Goal: Information Seeking & Learning: Find specific fact

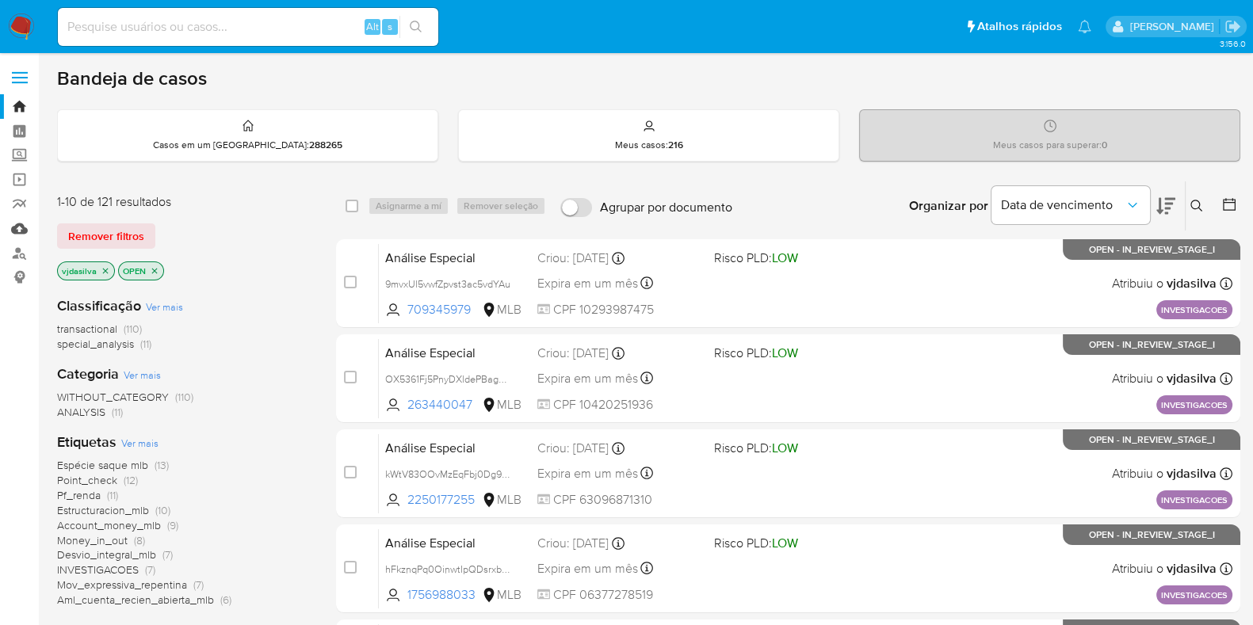
click at [25, 231] on link "Mulan" at bounding box center [94, 228] width 189 height 25
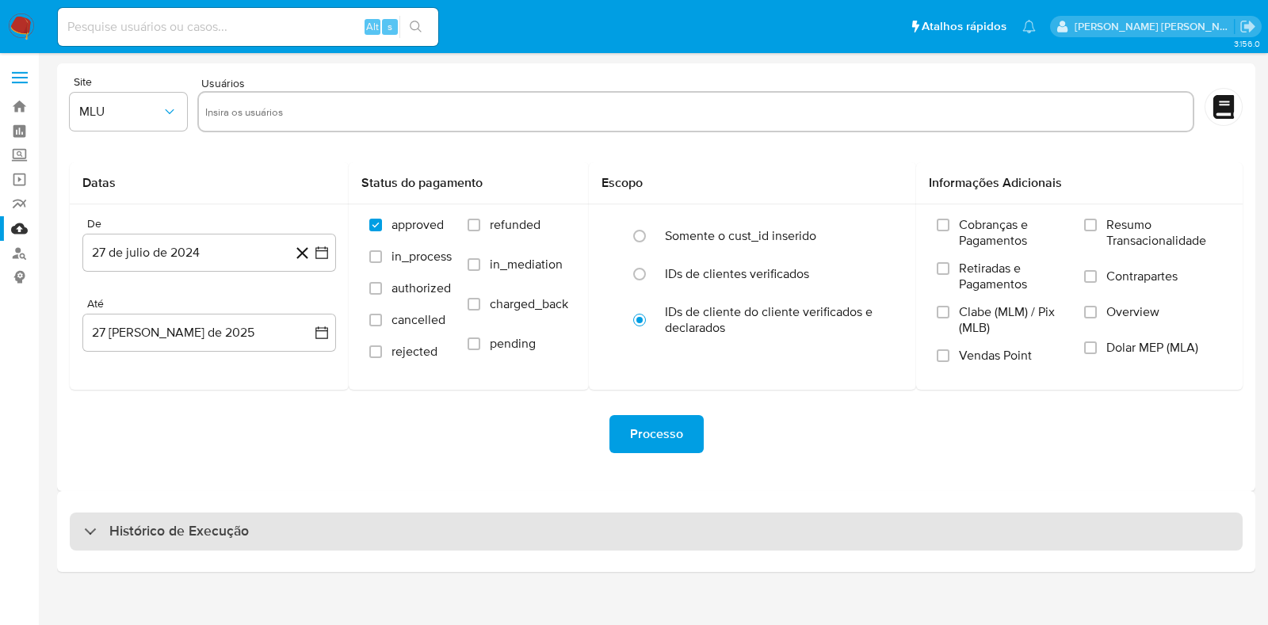
click at [499, 521] on div "Histórico de Execução" at bounding box center [656, 532] width 1173 height 38
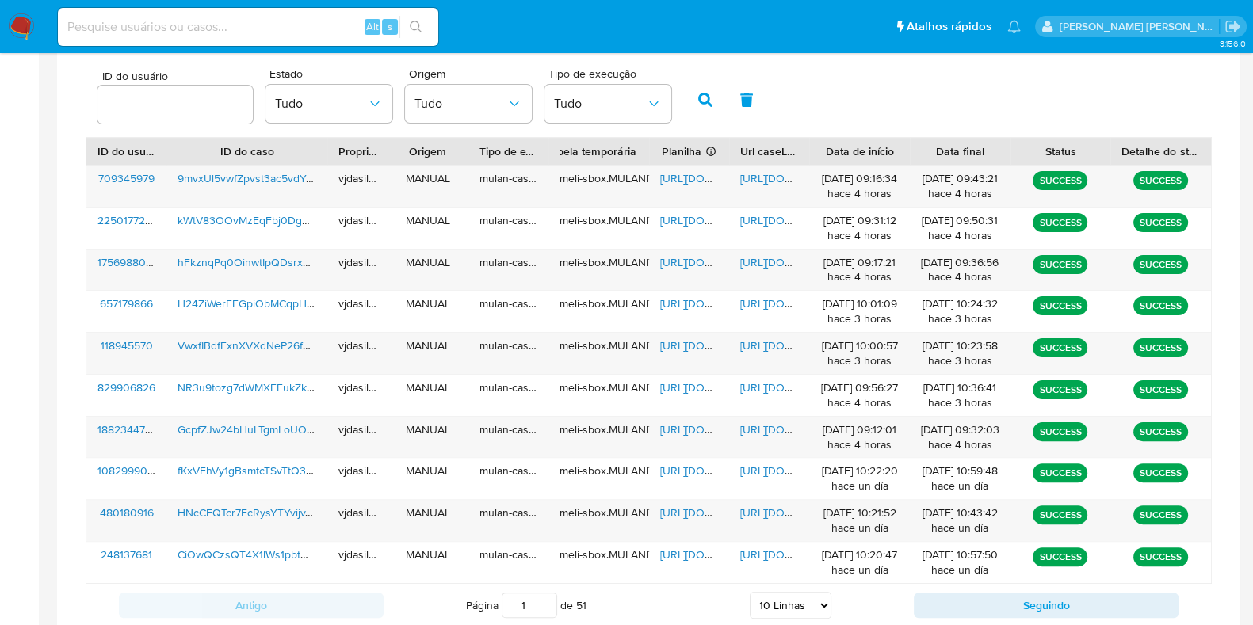
scroll to position [516, 0]
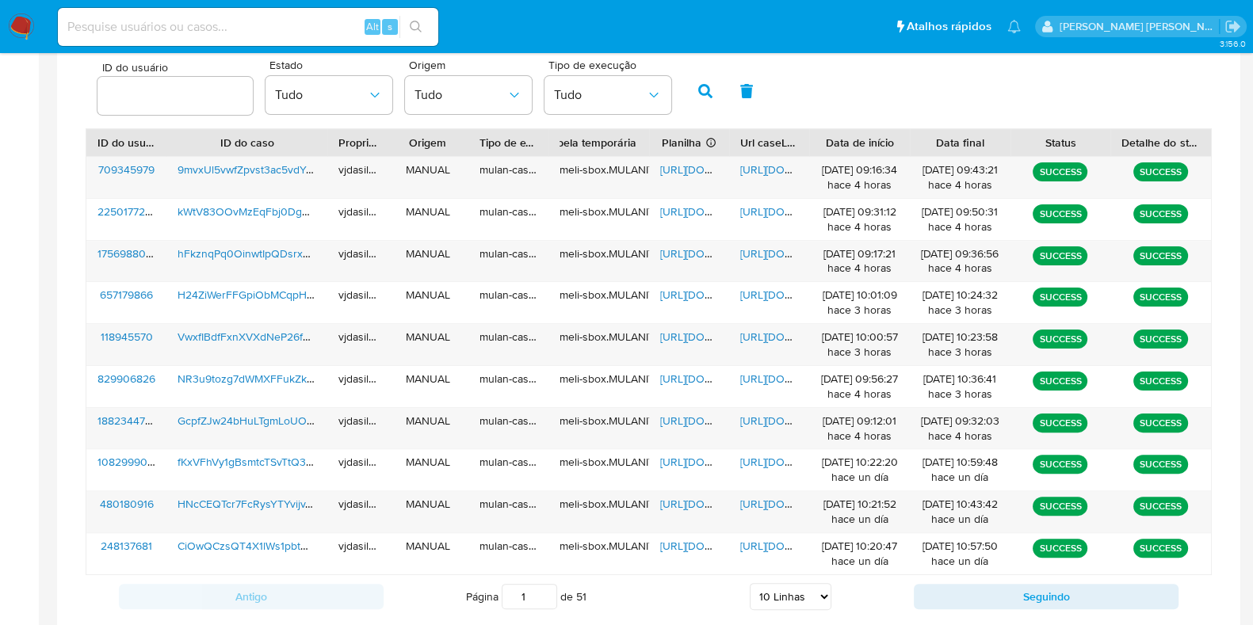
click at [801, 595] on select "5 Linhas 10 Linhas 20 Linhas 25 Linhas 50 Linhas 100 Linhas" at bounding box center [791, 596] width 82 height 27
select select "50"
click at [750, 583] on select "5 Linhas 10 Linhas 20 Linhas 25 Linhas 50 Linhas 100 Linhas" at bounding box center [791, 596] width 82 height 27
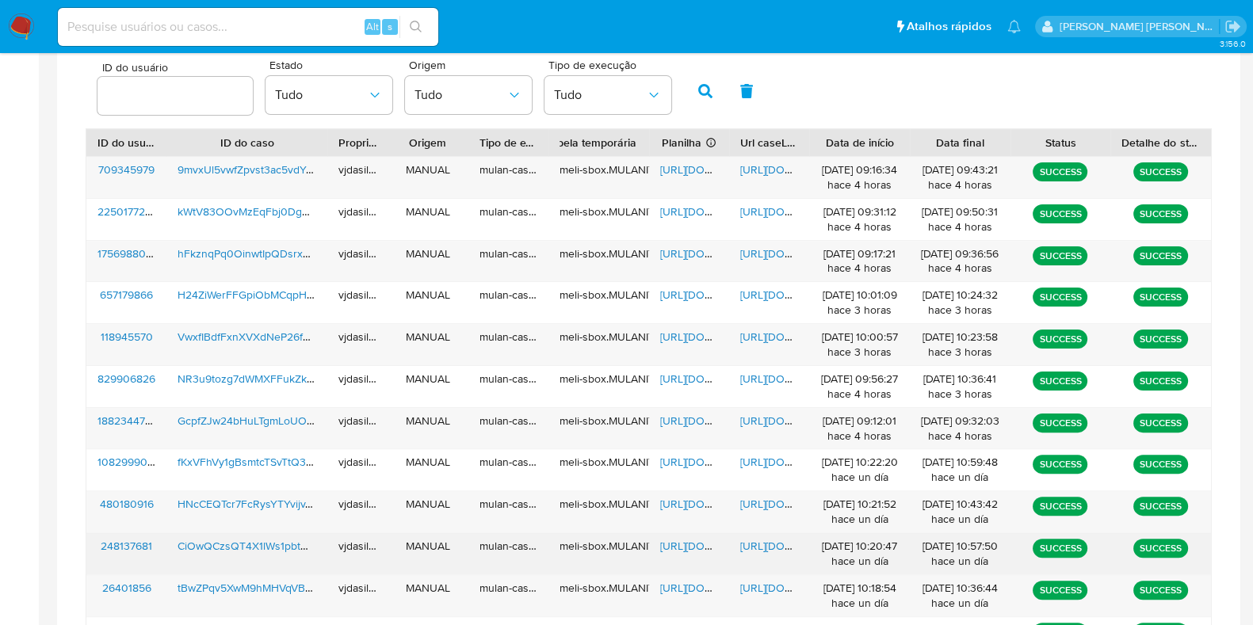
scroll to position [526, 0]
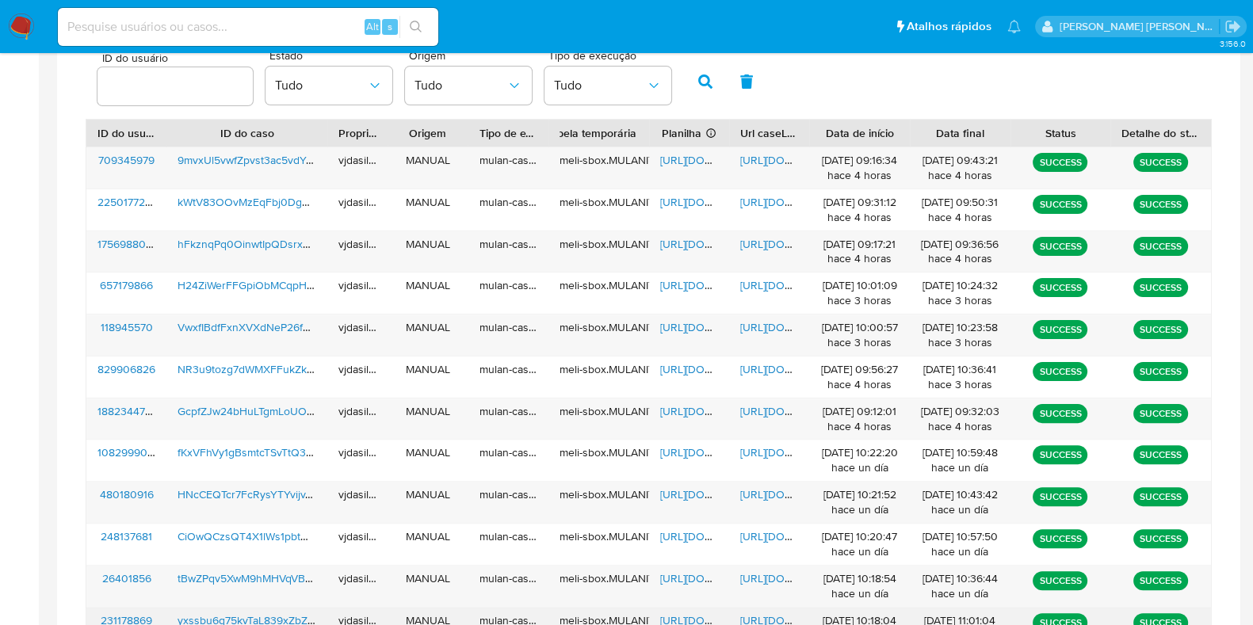
click at [774, 623] on span "https://docs.google.com/document/d/1tTdTqdwJfaW1z0H6W1ayYDx5--vRcQ46SNJPO_4qQck…" at bounding box center [794, 621] width 109 height 16
click at [701, 618] on span "https://docs.google.com/spreadsheets/d/1sZDLtECb0fbxkc0YVWeoC9tPjVuhsTxndDWxVq1…" at bounding box center [714, 621] width 109 height 16
click at [207, 618] on span "yxssbu6q75kvTaL839xZbZp5" at bounding box center [249, 621] width 143 height 16
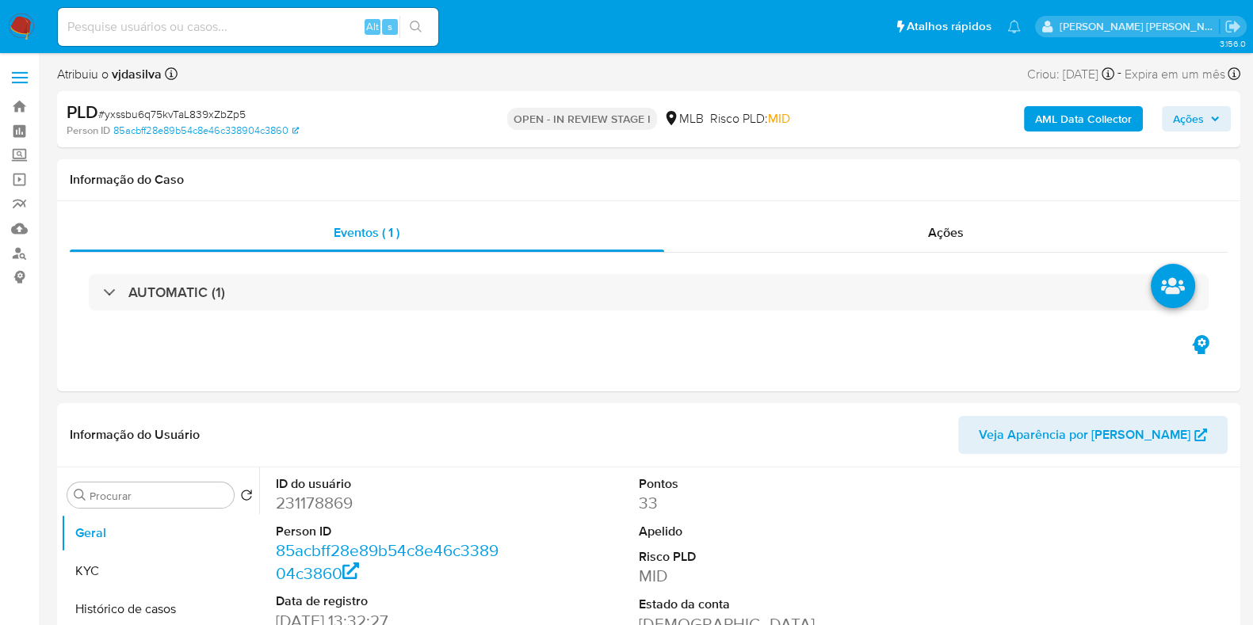
select select "10"
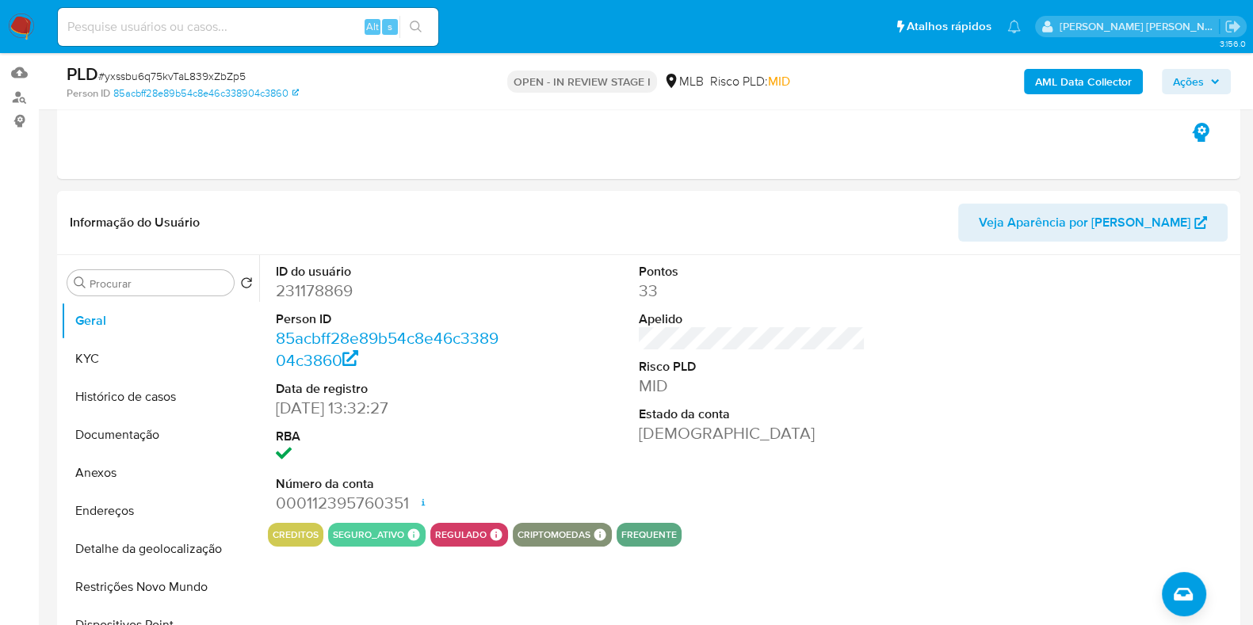
scroll to position [234, 0]
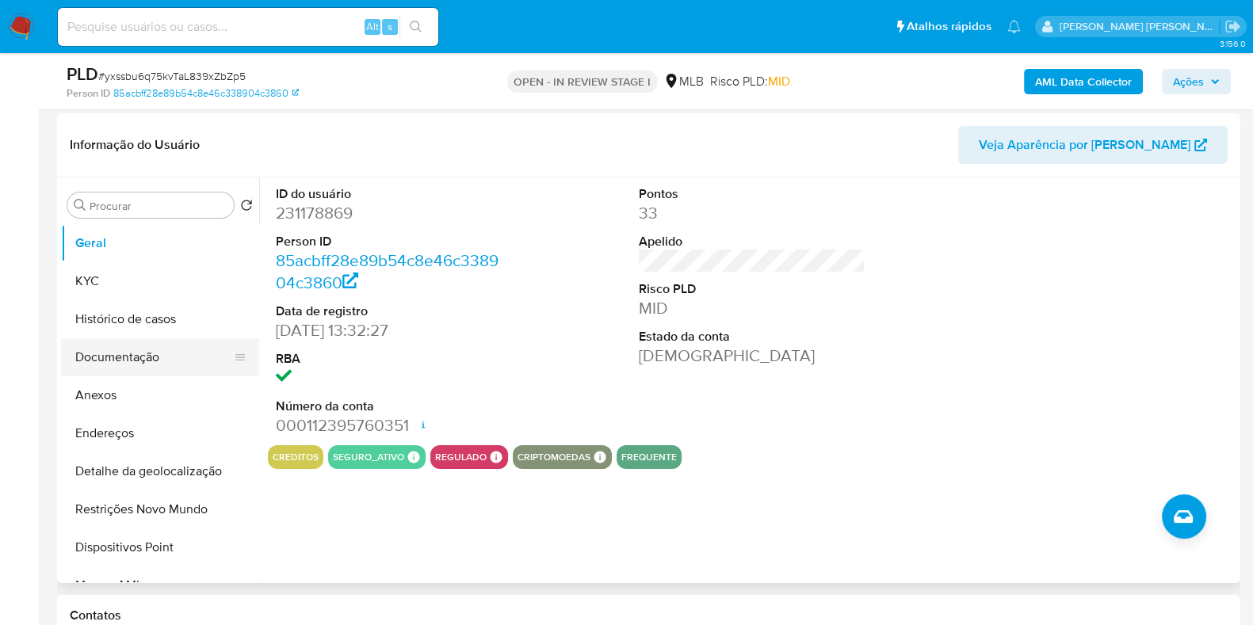
click at [171, 360] on button "Documentação" at bounding box center [154, 358] width 186 height 38
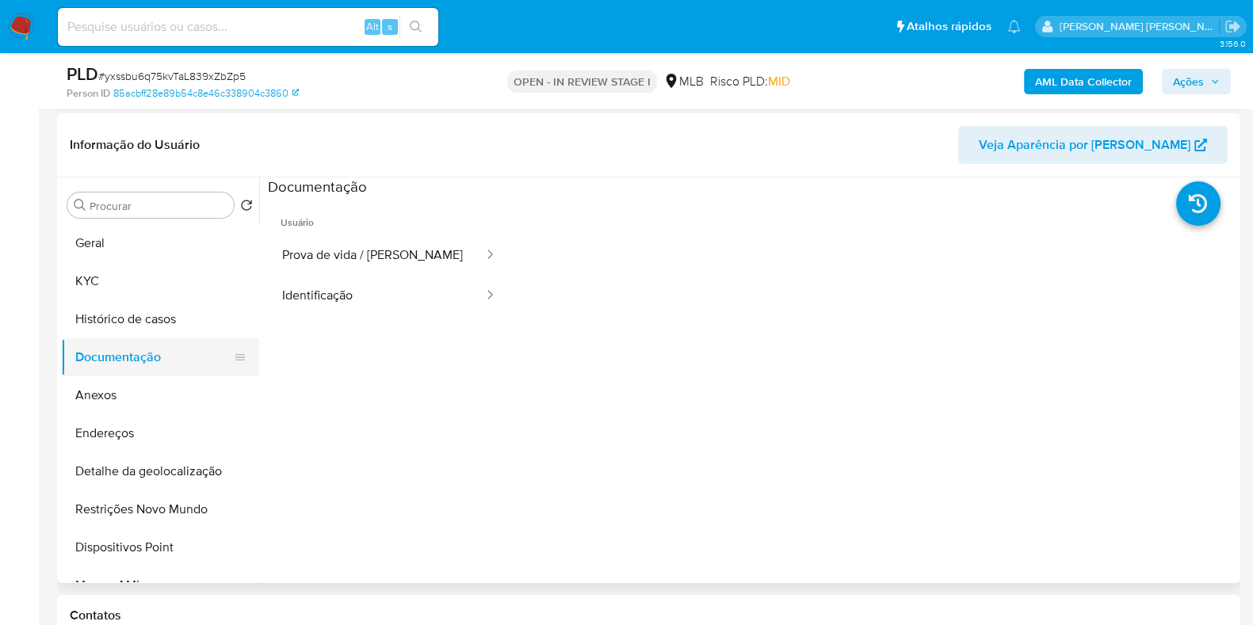
click at [171, 360] on button "Documentação" at bounding box center [154, 358] width 186 height 38
click at [305, 285] on button "Identificação" at bounding box center [376, 296] width 217 height 40
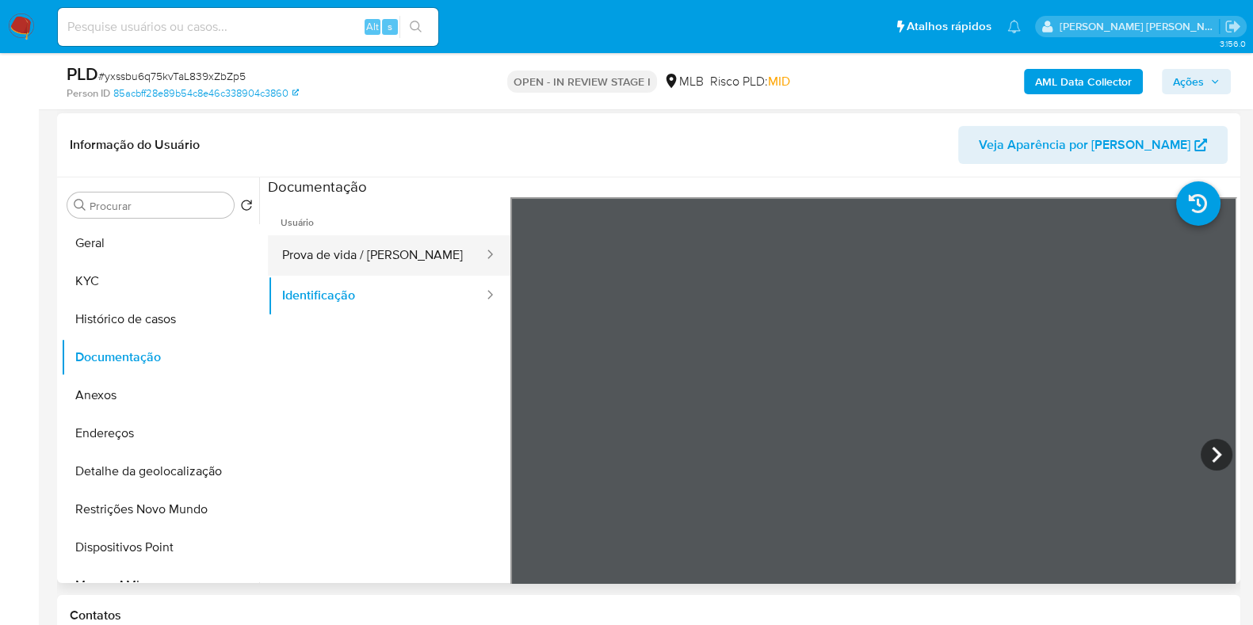
click at [365, 255] on button "Prova de vida / [PERSON_NAME]" at bounding box center [376, 255] width 217 height 40
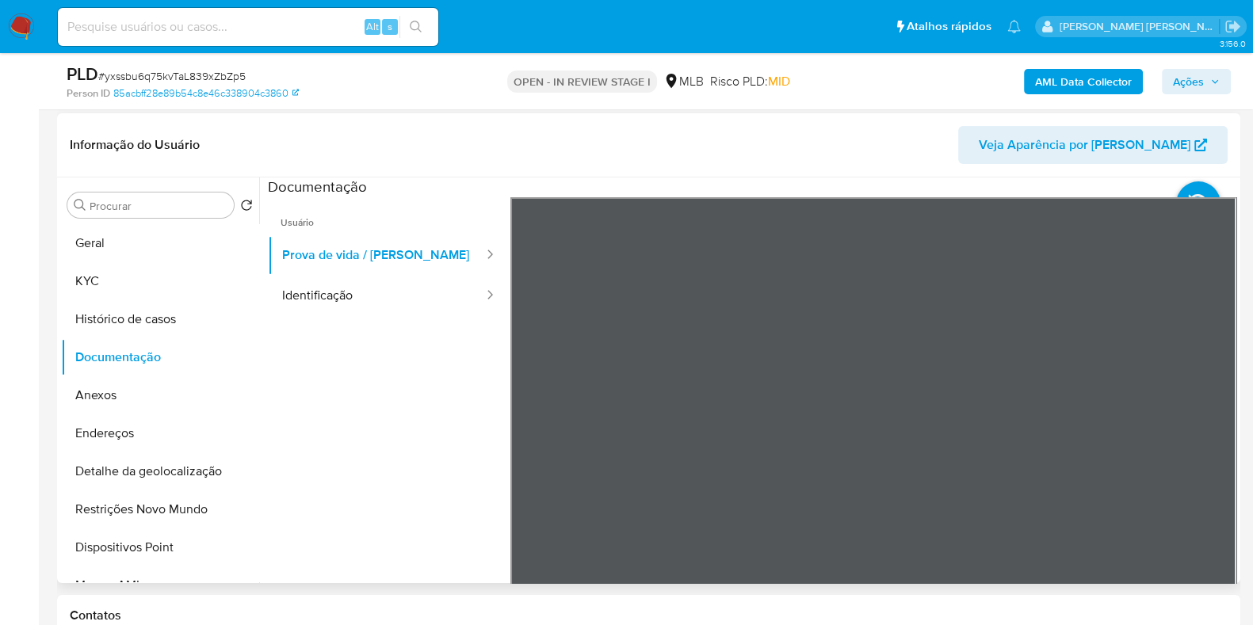
click at [741, 151] on div "Informação do Usuário Veja Aparência por Pessoa Procurar Retornar ao pedido pad…" at bounding box center [649, 348] width 1184 height 470
click at [138, 267] on button "KYC" at bounding box center [154, 281] width 186 height 38
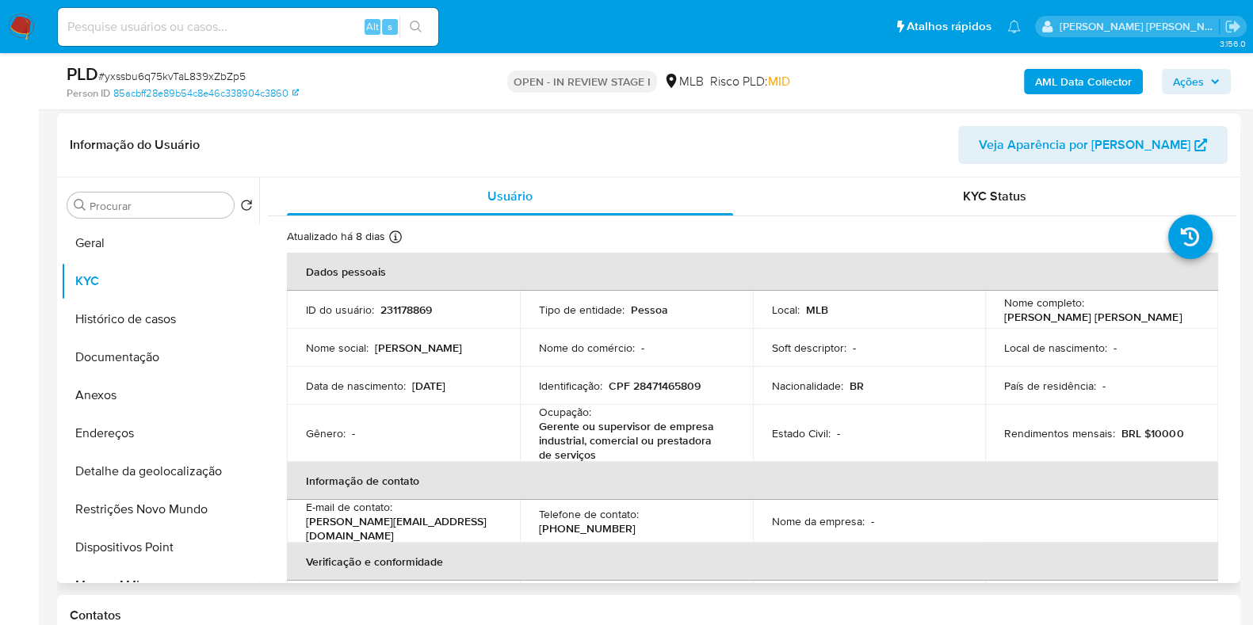
click at [614, 426] on p "Gerente ou supervisor de empresa industrial, comercial ou prestadora de serviços" at bounding box center [633, 440] width 189 height 43
copy div "Ocupação : Gerente ou supervisor de empresa industrial, comercial ou prestadora…"
